Goal: Understand site structure: Understand site structure

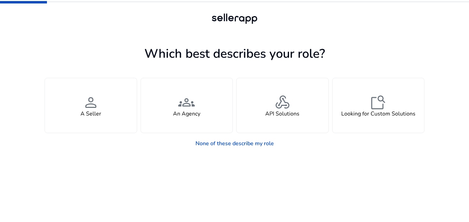
drag, startPoint x: 58, startPoint y: 8, endPoint x: 207, endPoint y: 31, distance: 150.6
click at [60, 9] on div at bounding box center [234, 19] width 469 height 38
click at [258, 143] on link "None of these describe my role" at bounding box center [234, 143] width 89 height 14
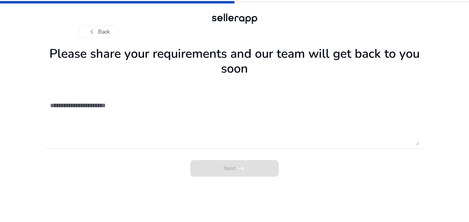
click at [242, 36] on div "chevron_left Back" at bounding box center [234, 32] width 311 height 12
click at [242, 27] on div "chevron_left Back" at bounding box center [234, 32] width 311 height 12
